Goal: Information Seeking & Learning: Learn about a topic

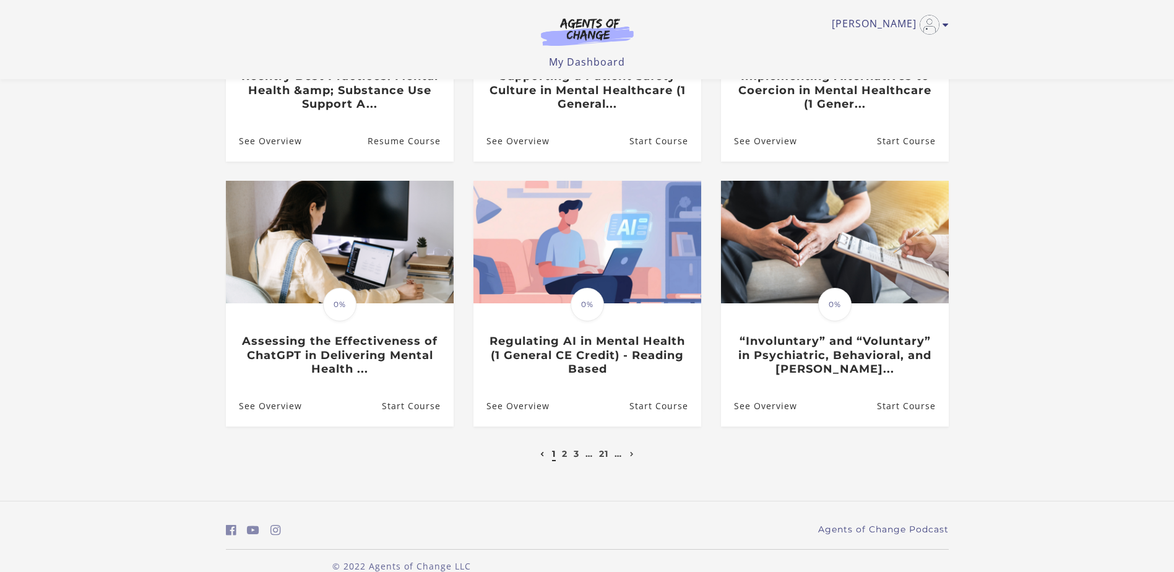
scroll to position [295, 0]
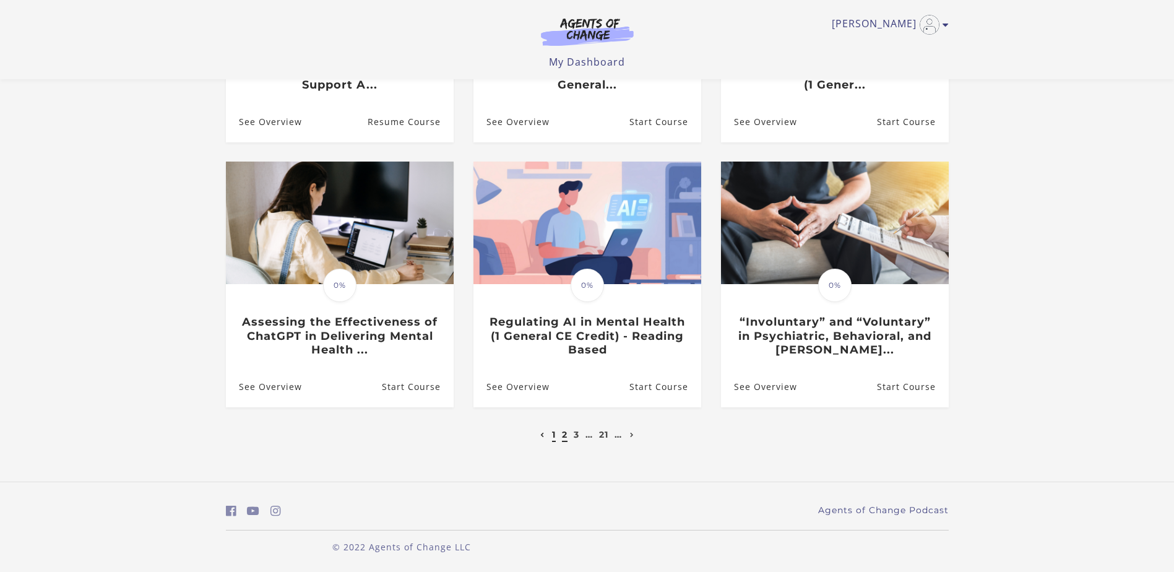
click at [566, 438] on link "2" at bounding box center [565, 434] width 6 height 11
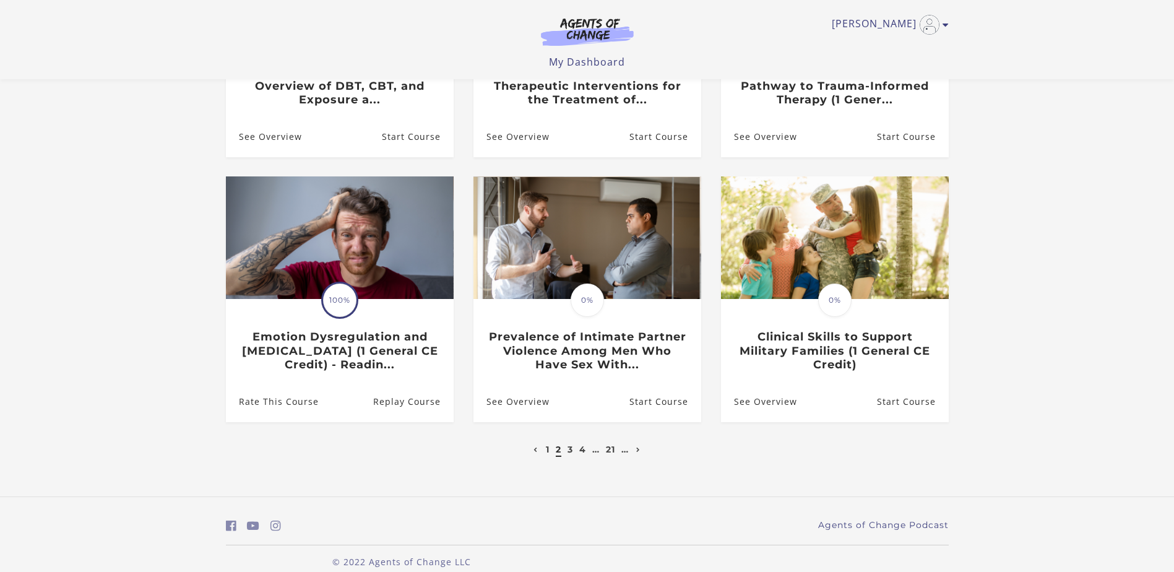
scroll to position [298, 0]
